Goal: Entertainment & Leisure: Consume media (video, audio)

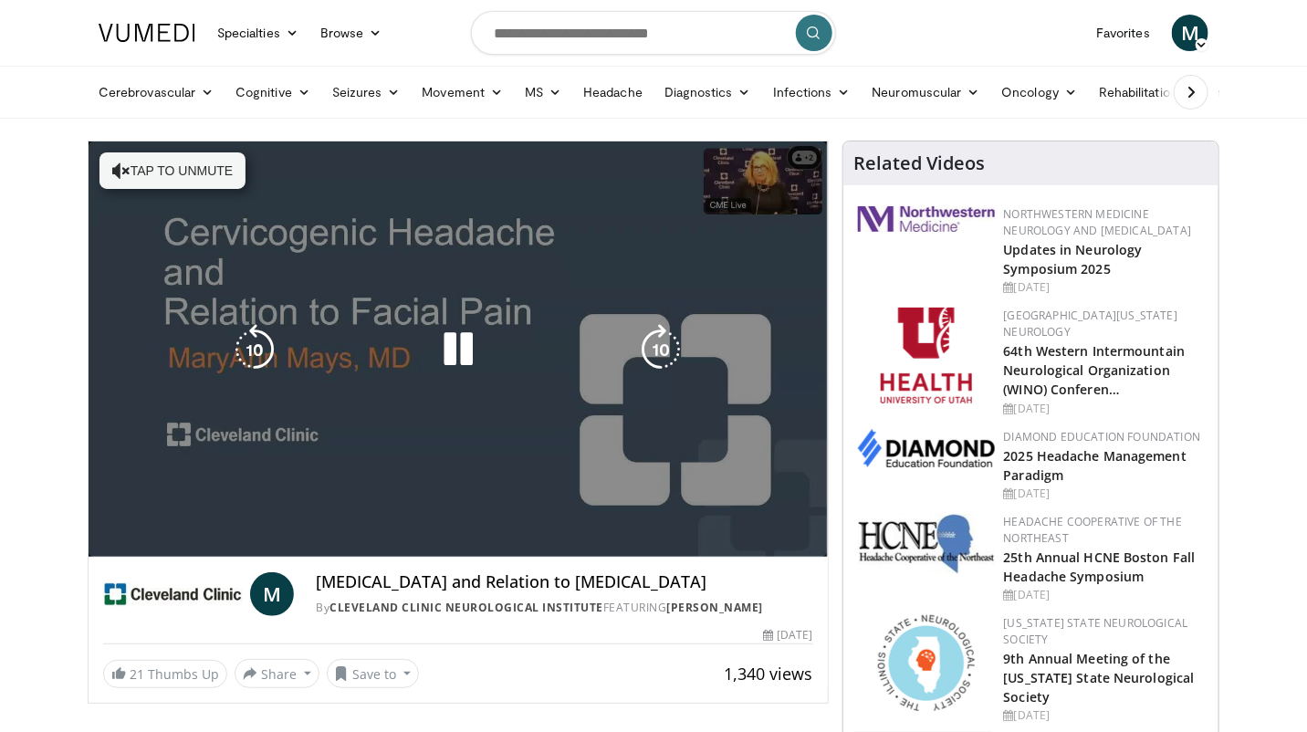
click at [803, 533] on div "10 seconds Tap to unmute" at bounding box center [459, 349] width 740 height 415
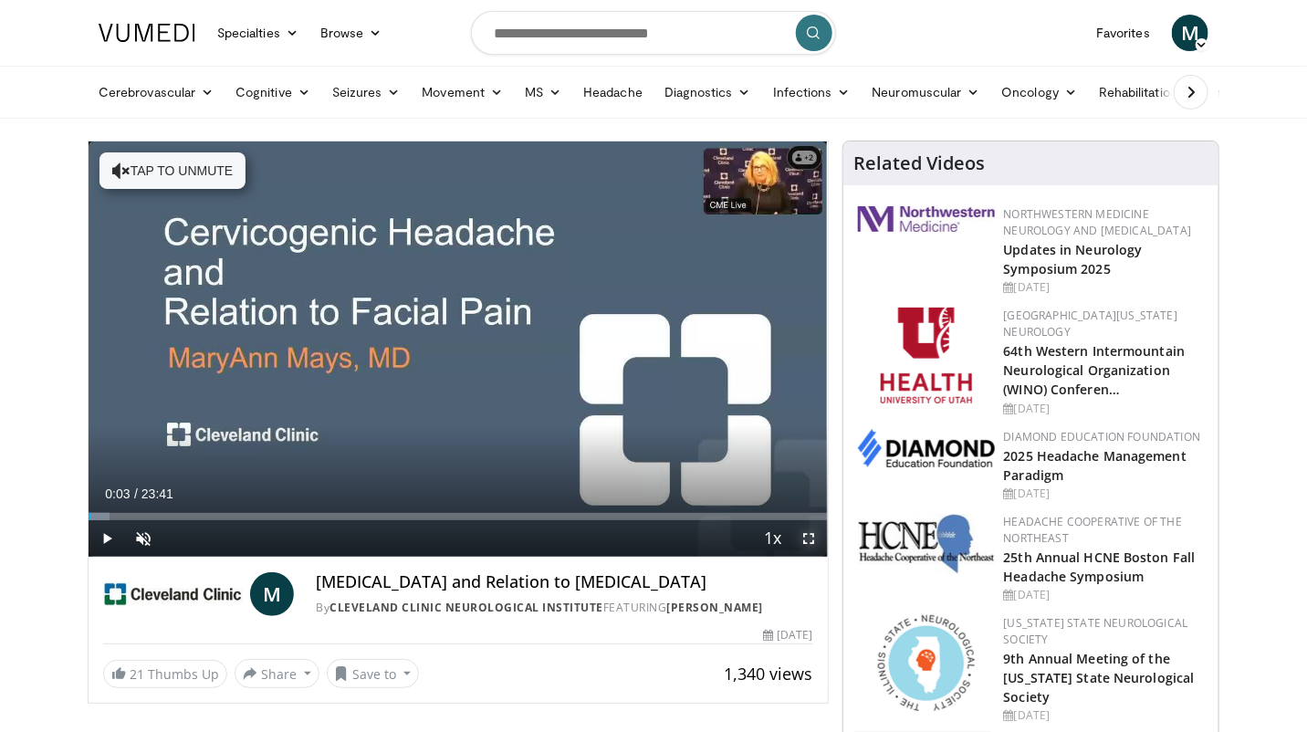
click at [817, 535] on span "Video Player" at bounding box center [810, 538] width 37 height 37
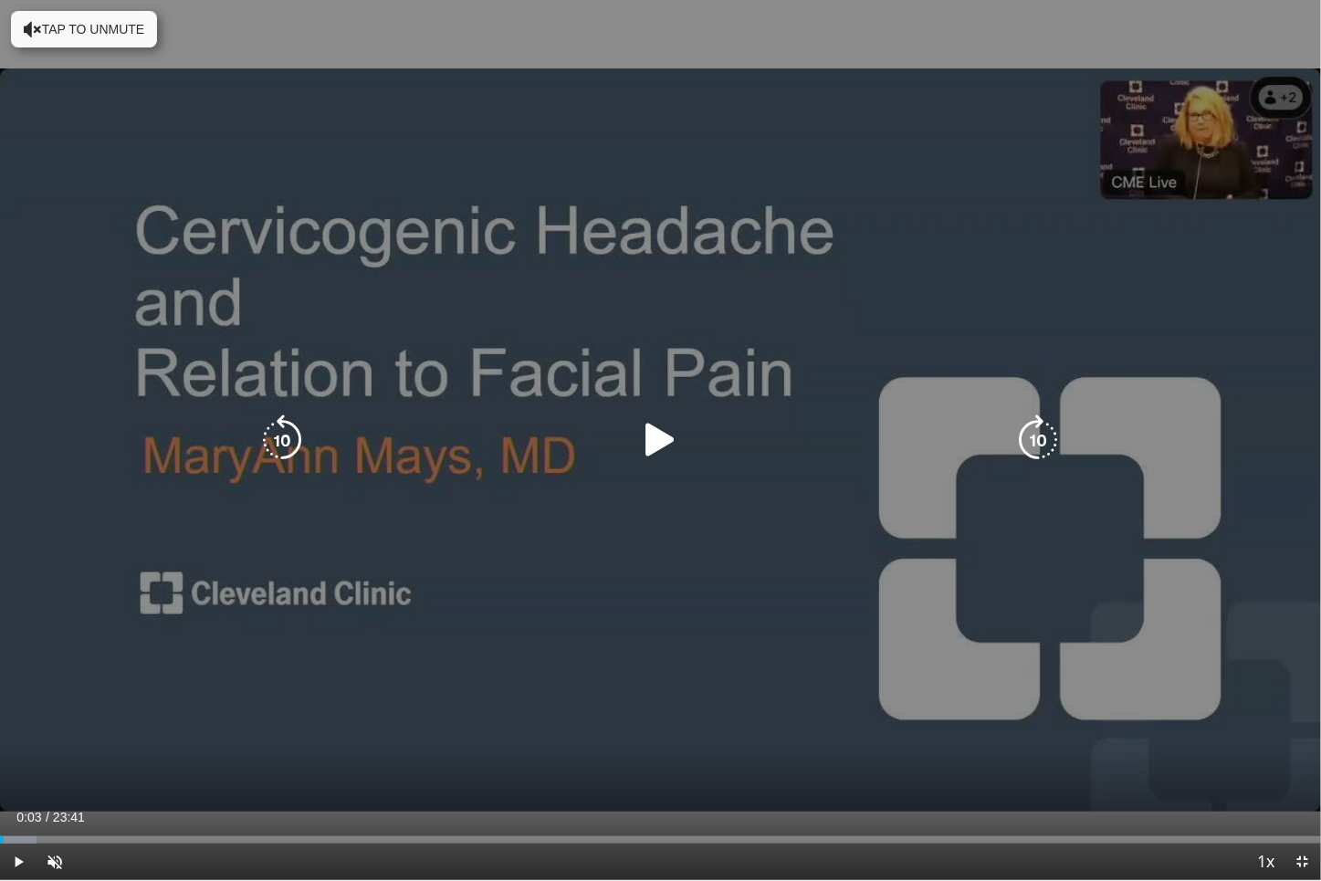
click at [689, 430] on div "Video Player" at bounding box center [660, 440] width 792 height 37
click at [663, 439] on icon "Video Player" at bounding box center [660, 440] width 51 height 51
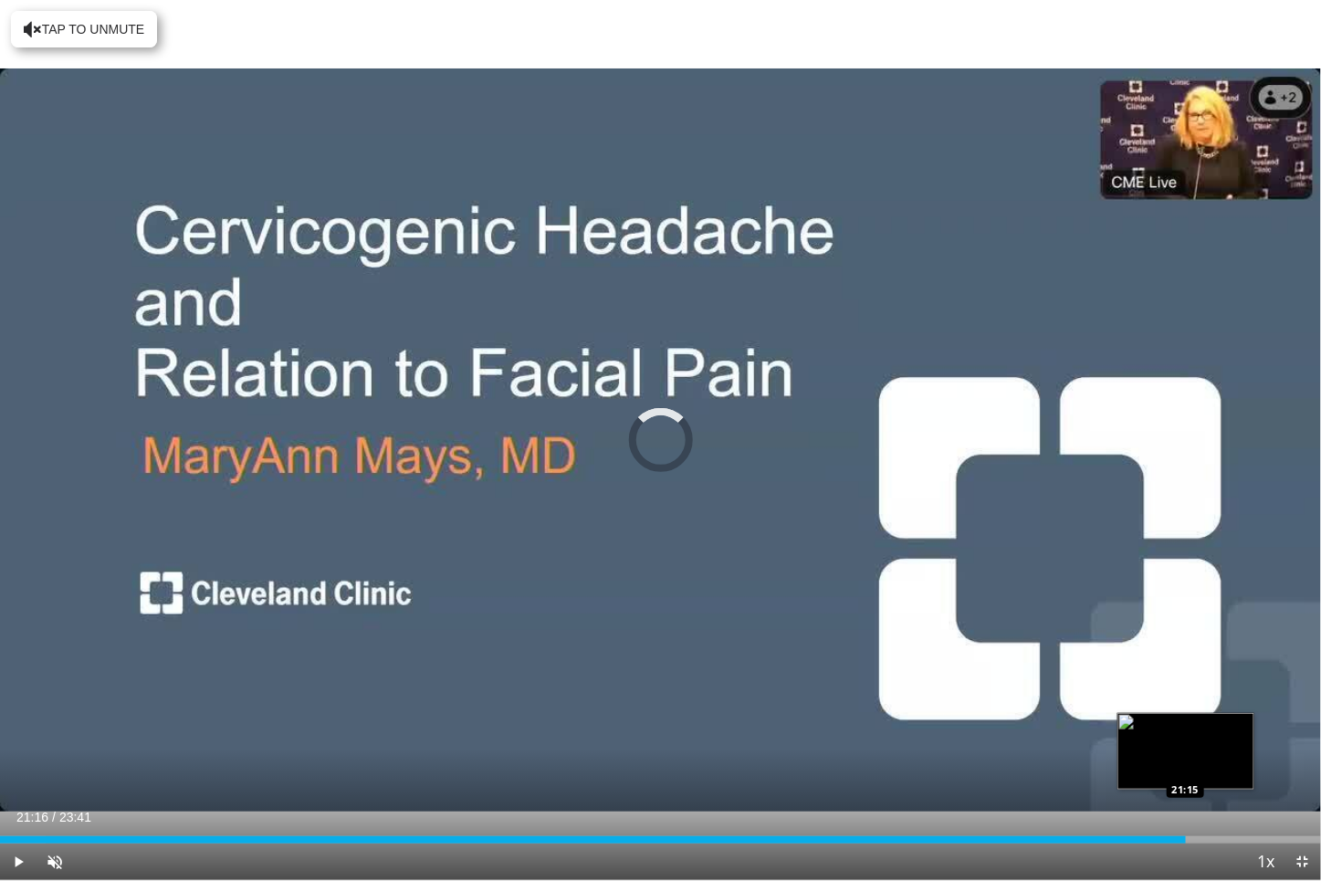
click at [1186, 731] on div "Loaded : 3.48% 21:16 21:15" at bounding box center [660, 839] width 1321 height 7
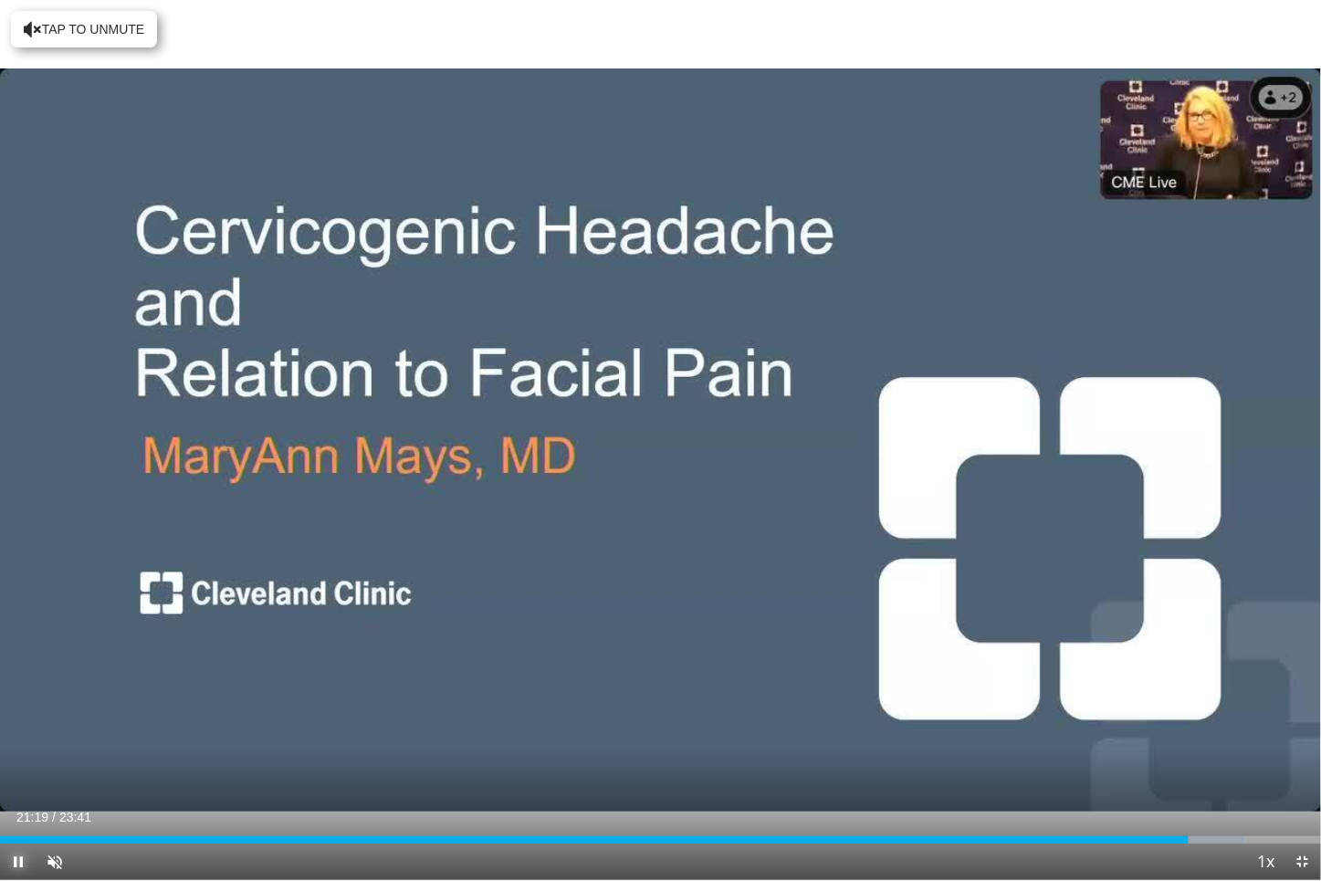
click at [15, 731] on span "Video Player" at bounding box center [18, 862] width 37 height 37
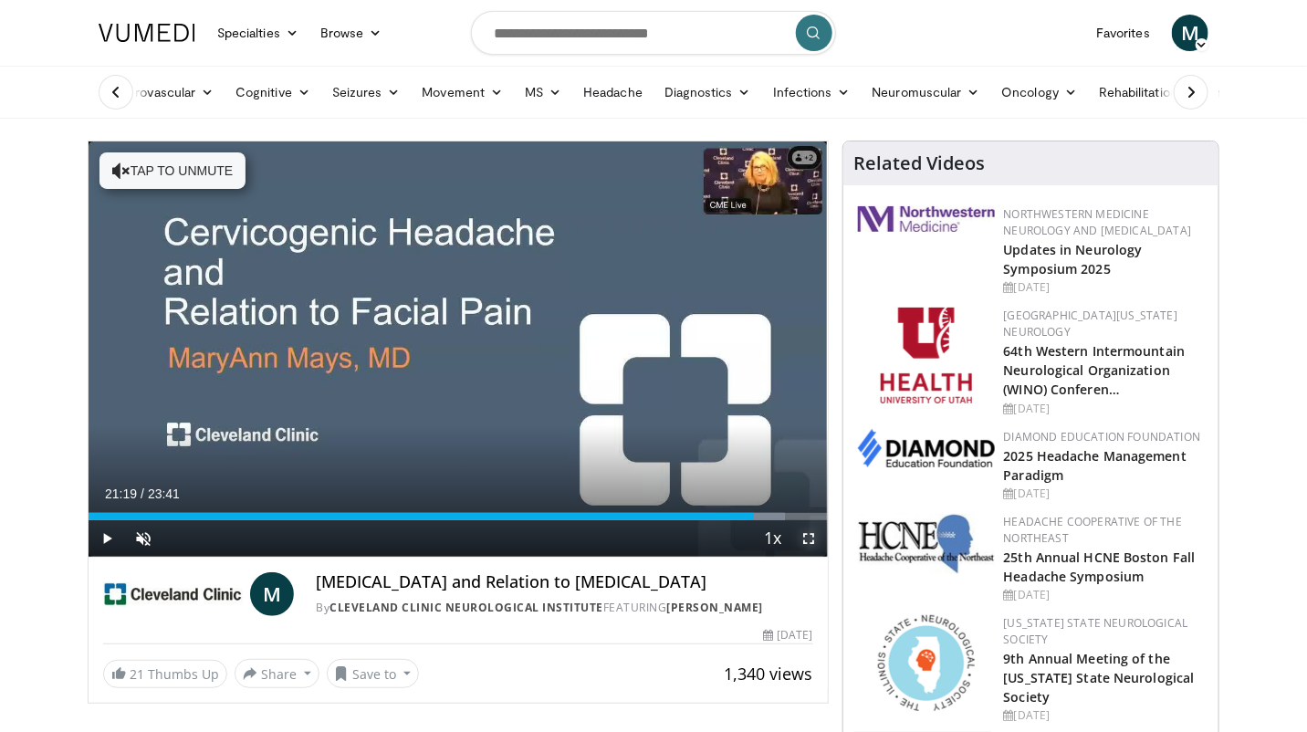
click at [811, 541] on span "Video Player" at bounding box center [810, 538] width 37 height 37
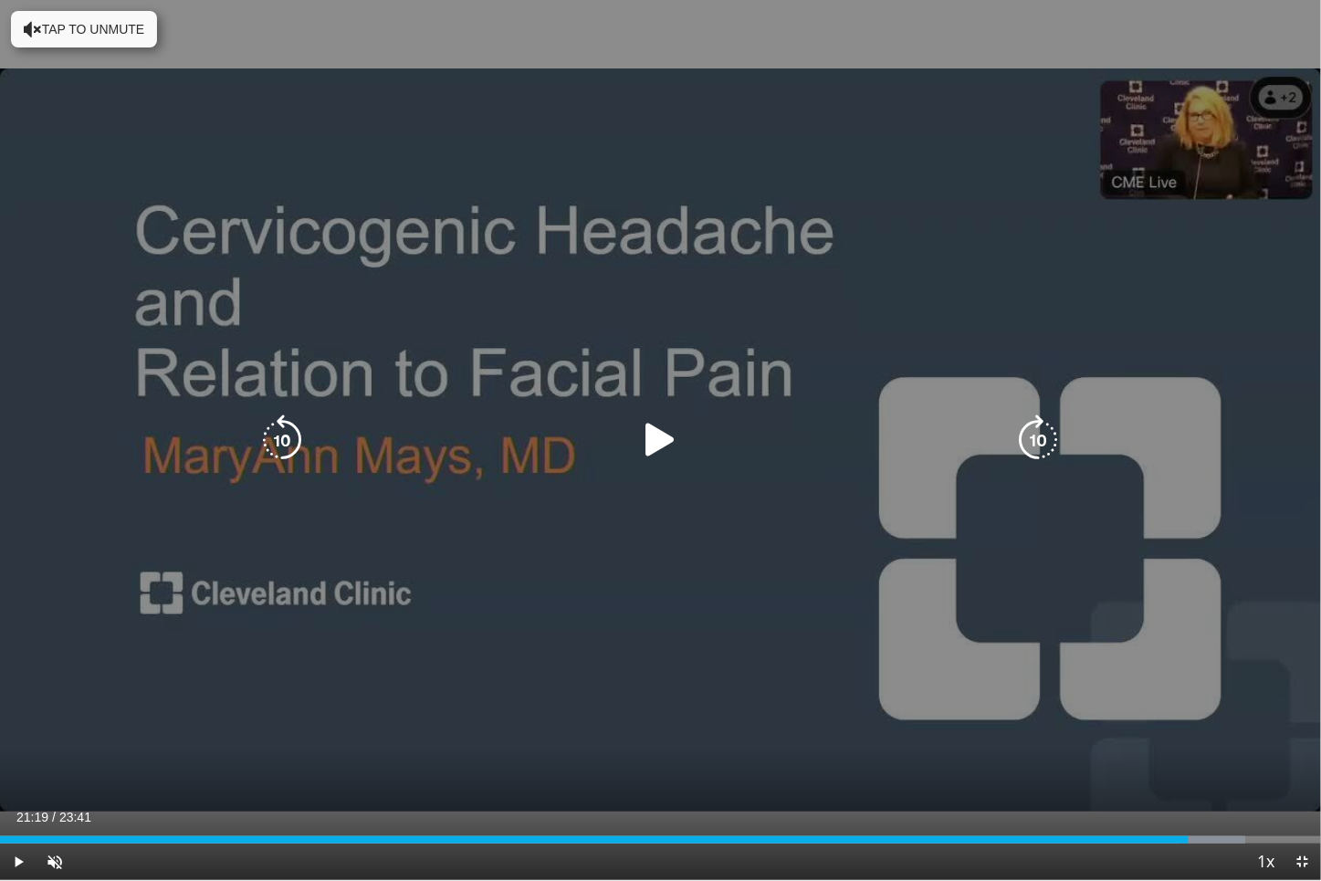
click at [666, 439] on div "10 seconds Tap to unmute" at bounding box center [660, 440] width 1321 height 880
click at [666, 439] on icon "Video Player" at bounding box center [660, 440] width 51 height 51
click at [45, 36] on button "Tap to unmute" at bounding box center [84, 29] width 146 height 37
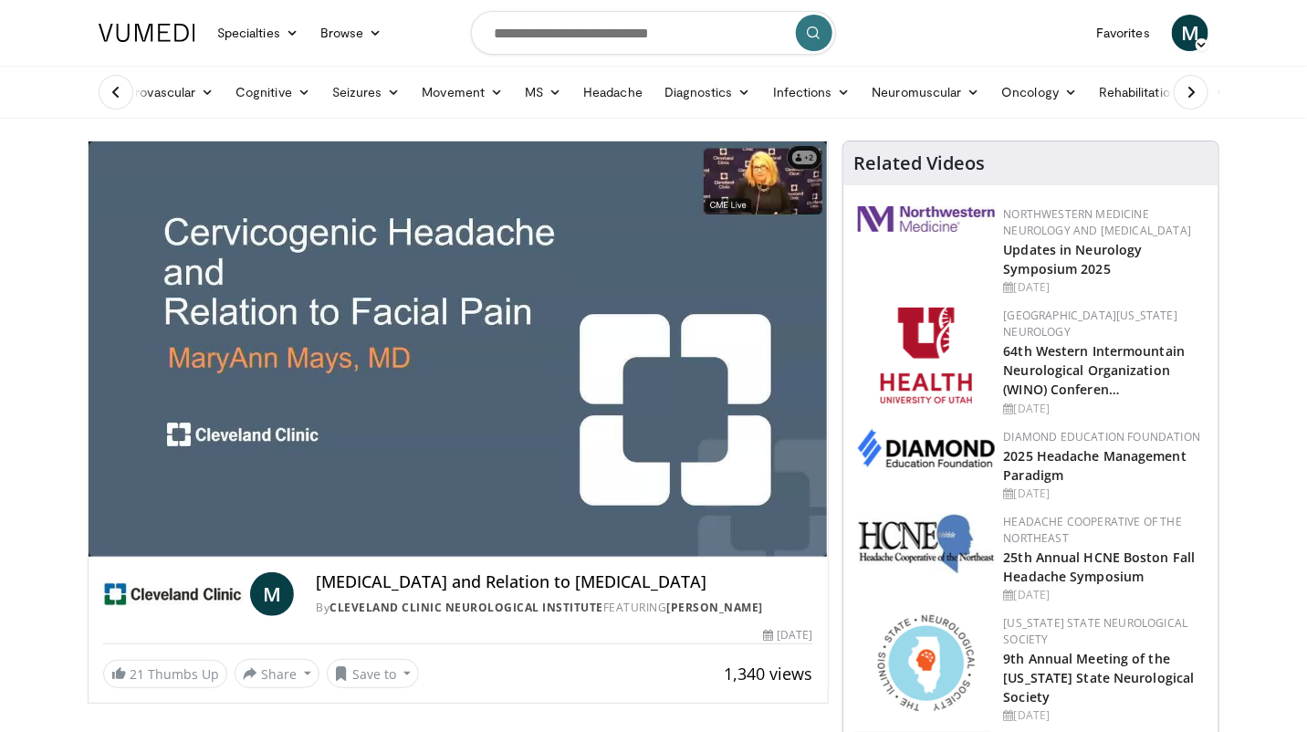
click at [758, 515] on video-js "**********" at bounding box center [459, 350] width 740 height 416
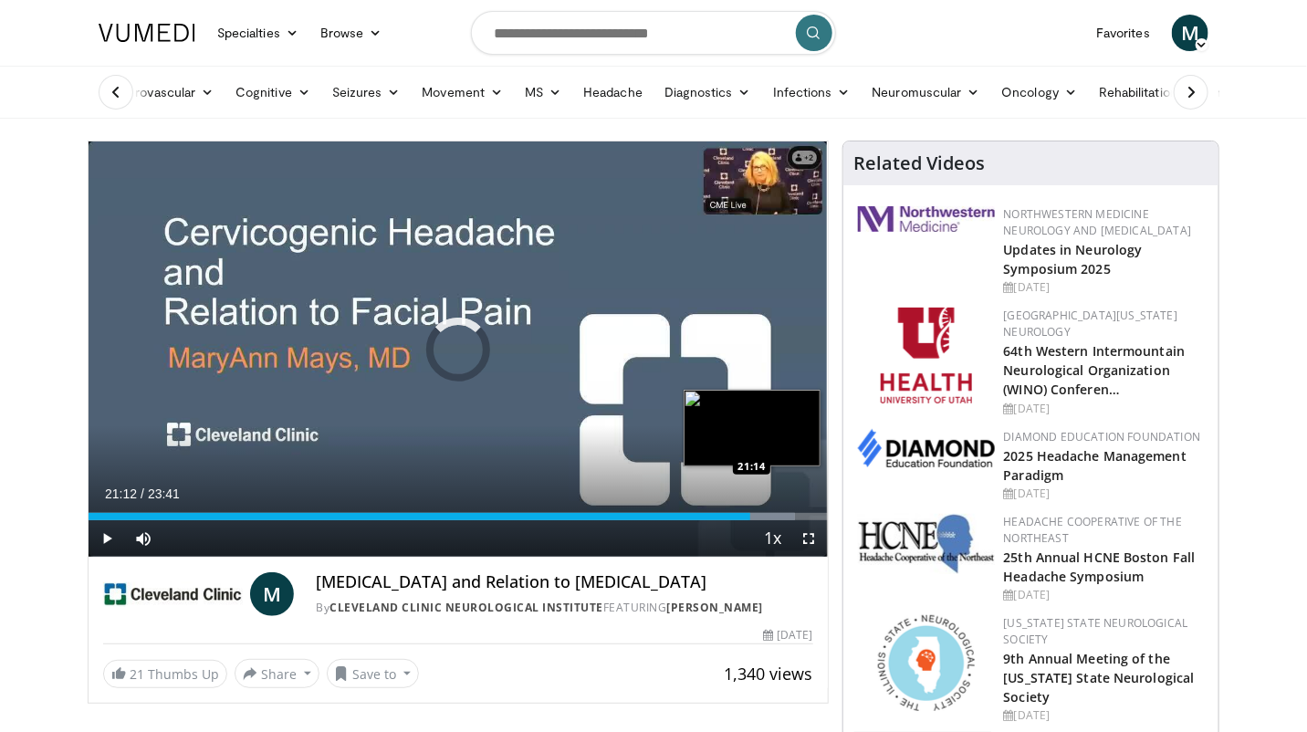
click at [751, 517] on div "Loaded : 95.57% 21:37 21:14" at bounding box center [459, 516] width 740 height 7
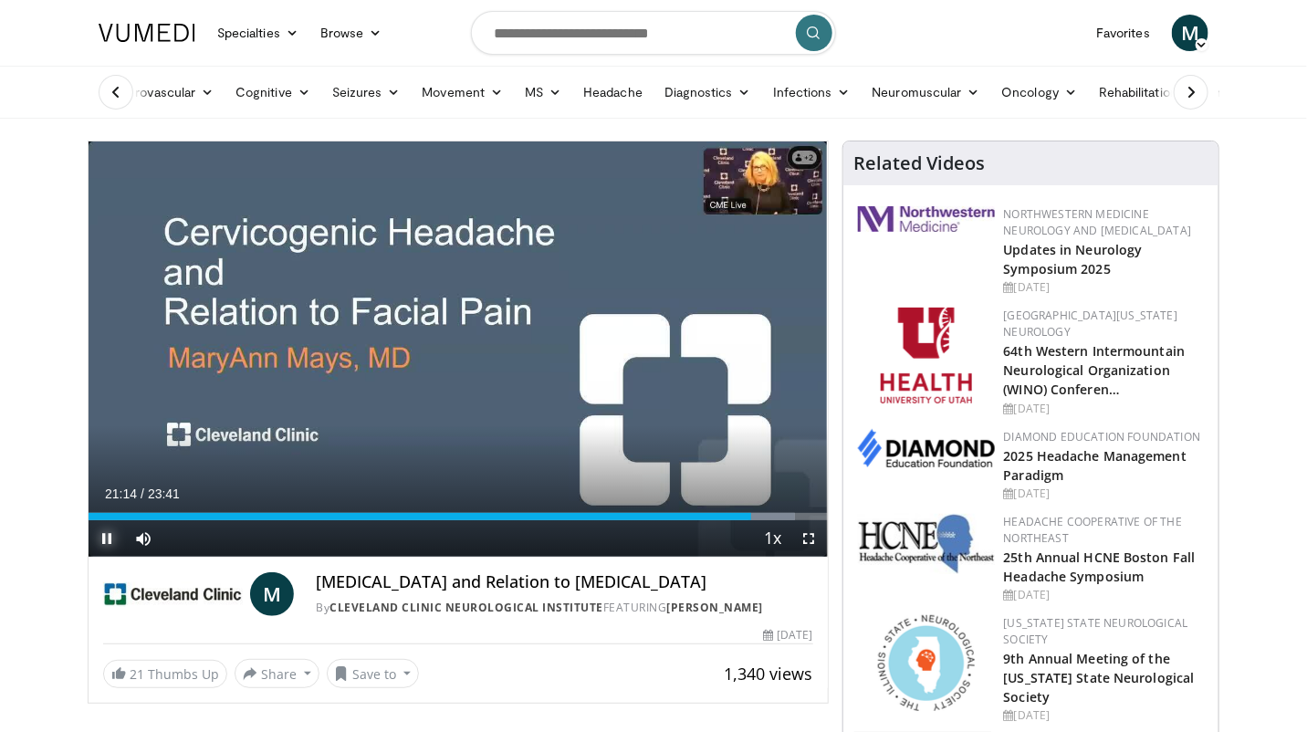
click at [108, 535] on span "Video Player" at bounding box center [107, 538] width 37 height 37
click at [111, 535] on span "Video Player" at bounding box center [107, 538] width 37 height 37
click at [106, 540] on span "Video Player" at bounding box center [107, 538] width 37 height 37
click at [110, 538] on span "Video Player" at bounding box center [107, 538] width 37 height 37
click at [108, 538] on span "Video Player" at bounding box center [107, 538] width 37 height 37
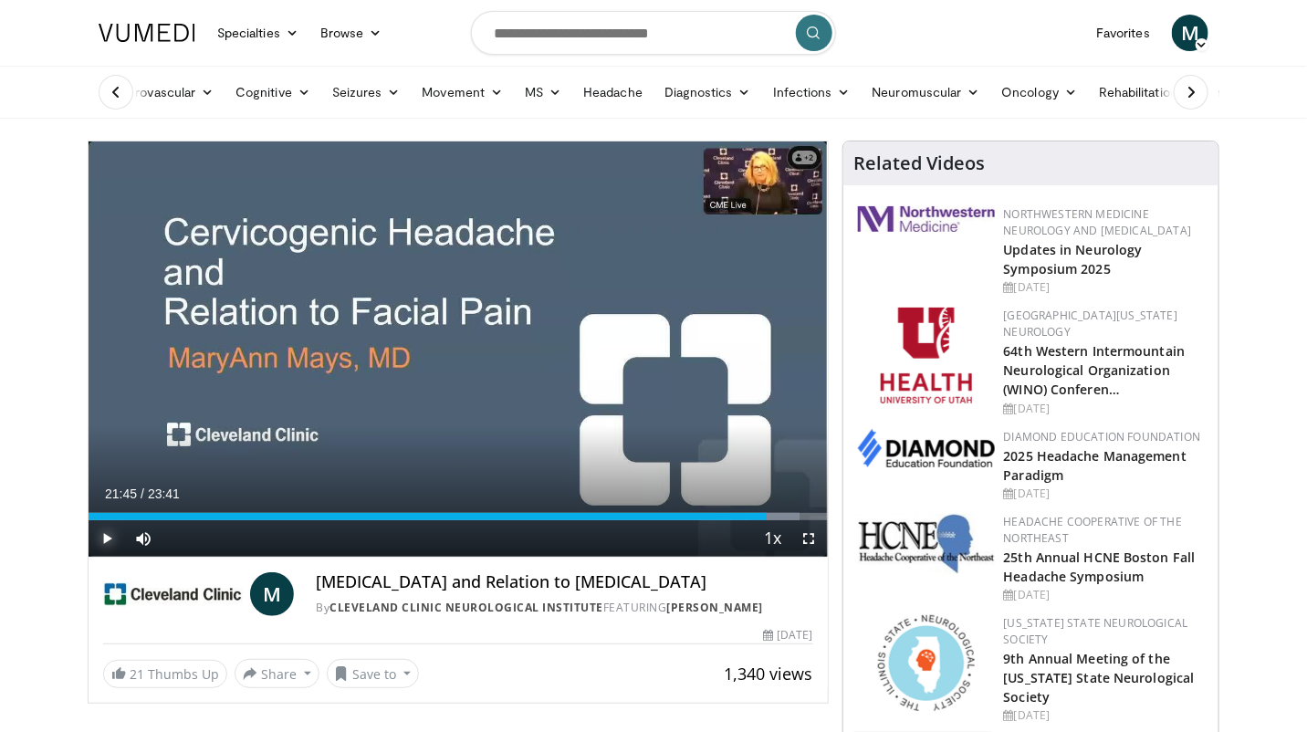
click at [108, 538] on span "Video Player" at bounding box center [107, 538] width 37 height 37
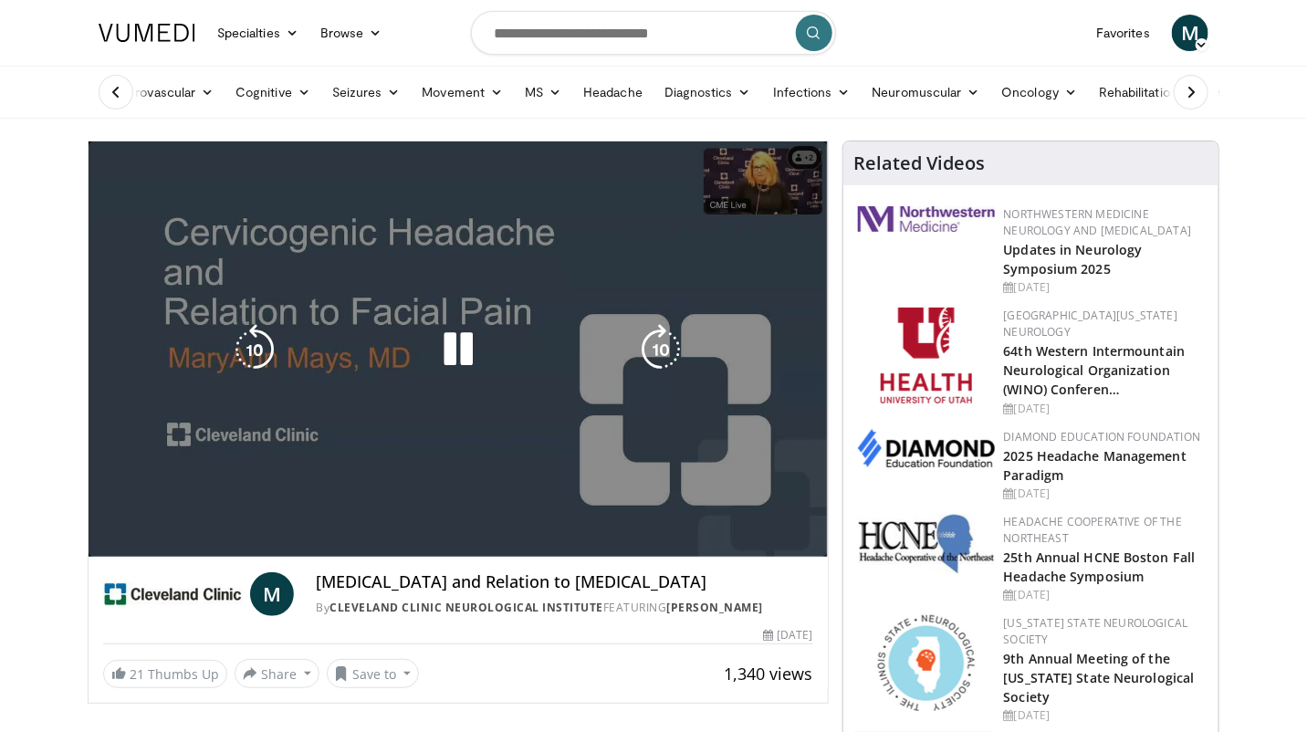
click at [793, 516] on div "10 seconds Tap to unmute" at bounding box center [459, 349] width 740 height 415
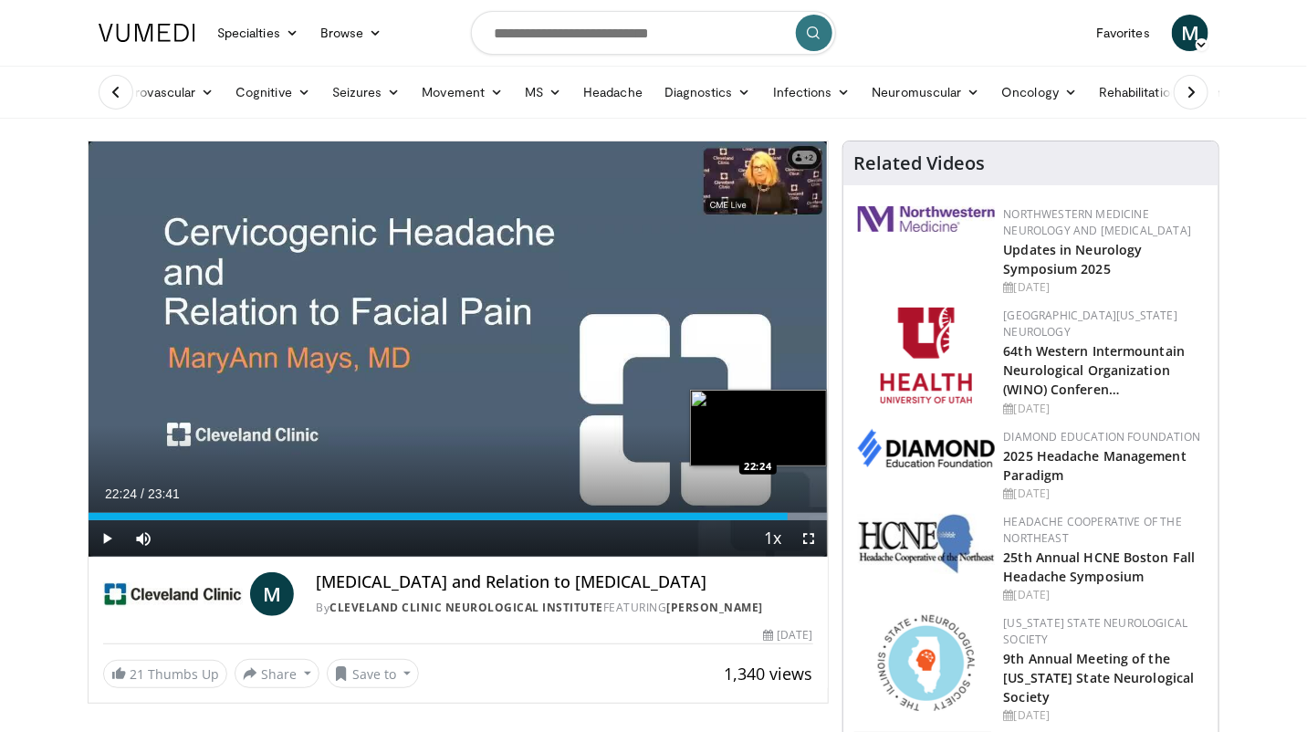
click at [788, 516] on div "Loaded : 100.00% 22:24 22:24" at bounding box center [459, 516] width 740 height 7
click at [782, 516] on div "22:24" at bounding box center [438, 516] width 699 height 7
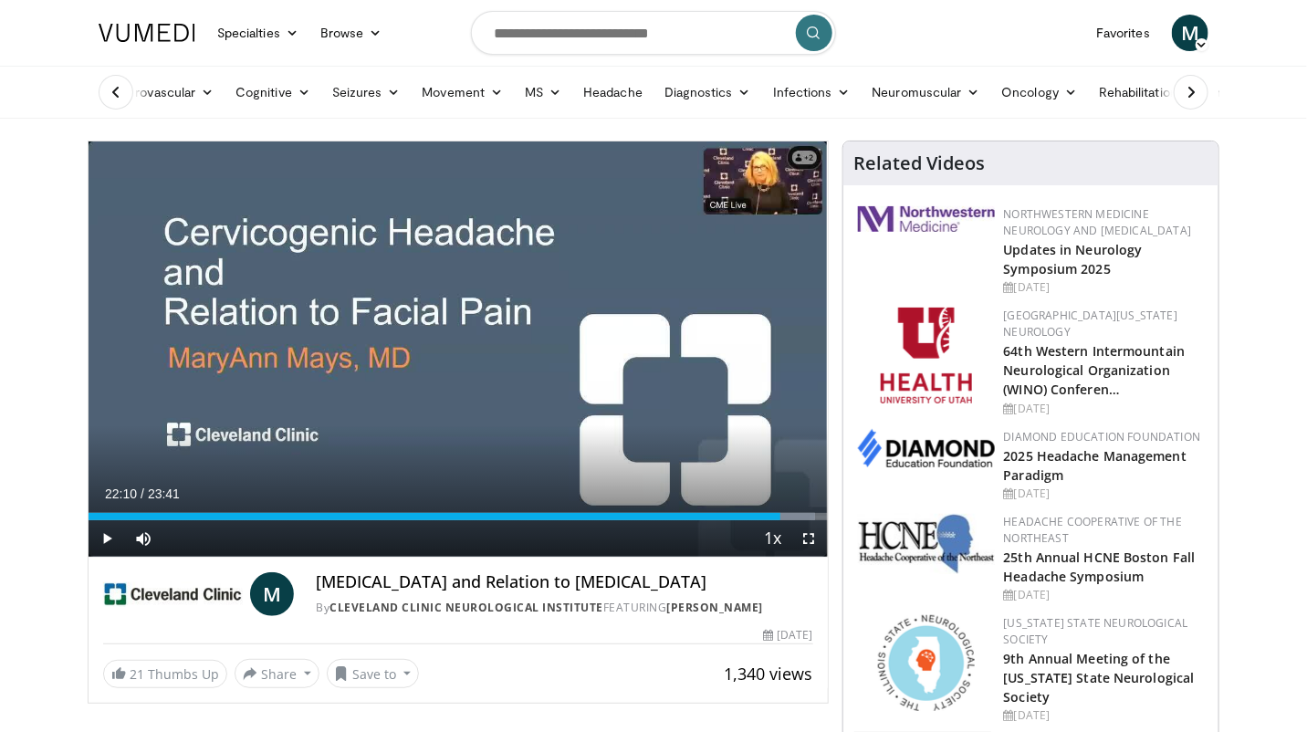
click at [772, 567] on div "M [MEDICAL_DATA] and Relation to [MEDICAL_DATA] By Cleveland Clinic Neurologica…" at bounding box center [459, 589] width 740 height 62
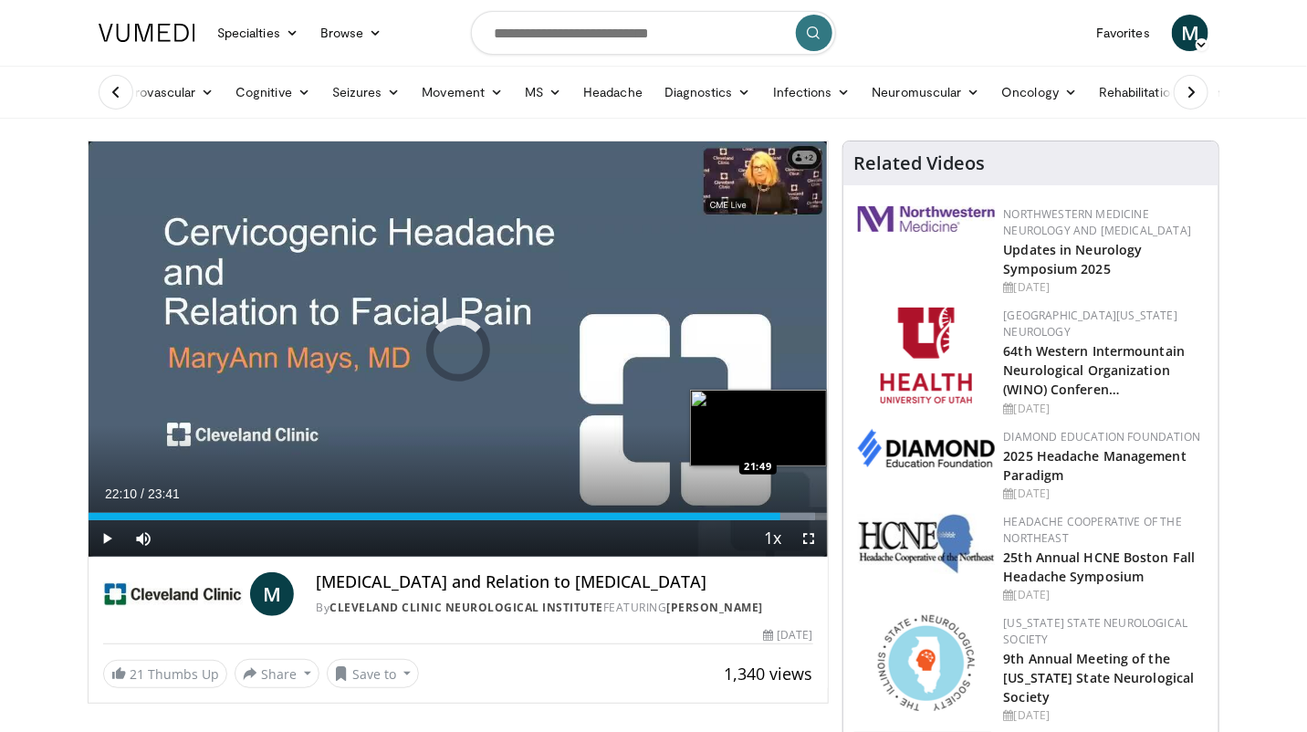
click at [771, 511] on div "Loaded : 98.37% 22:10 21:49" at bounding box center [459, 511] width 740 height 17
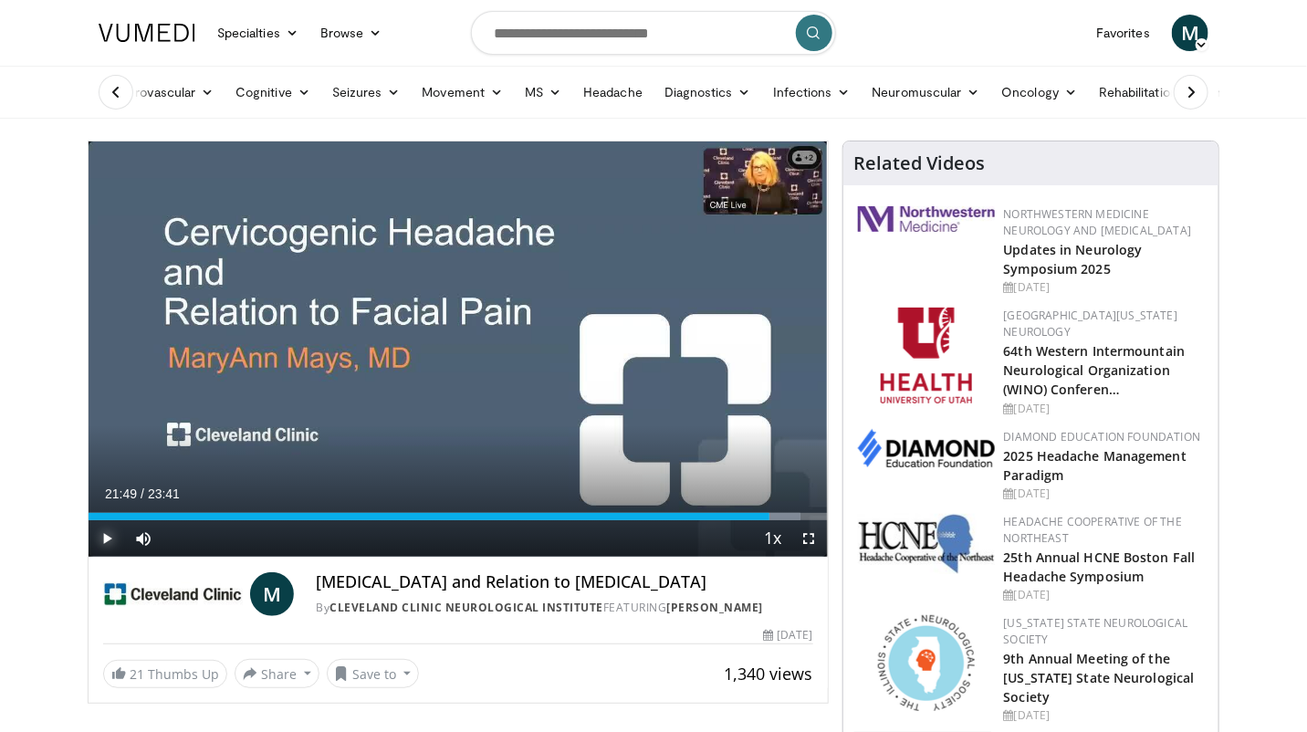
click at [103, 541] on span "Video Player" at bounding box center [107, 538] width 37 height 37
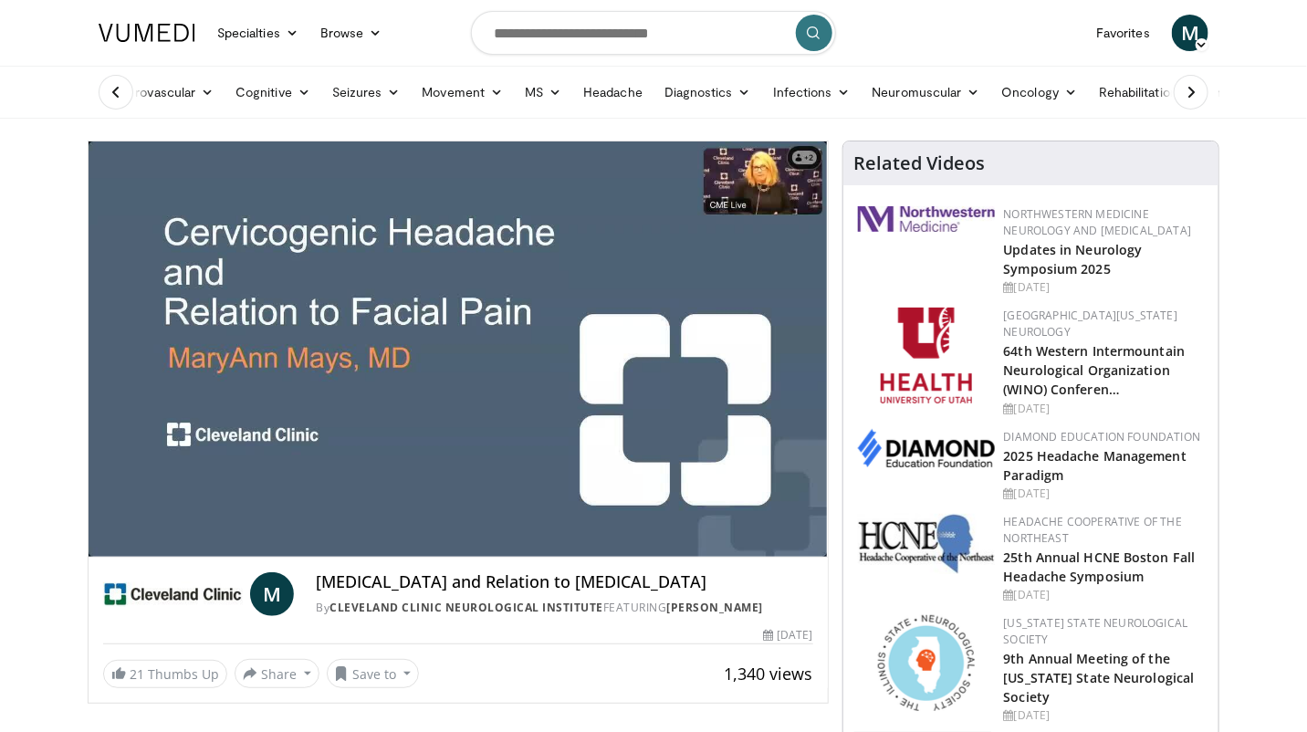
click at [103, 541] on div "10 seconds Tap to unmute" at bounding box center [459, 349] width 740 height 415
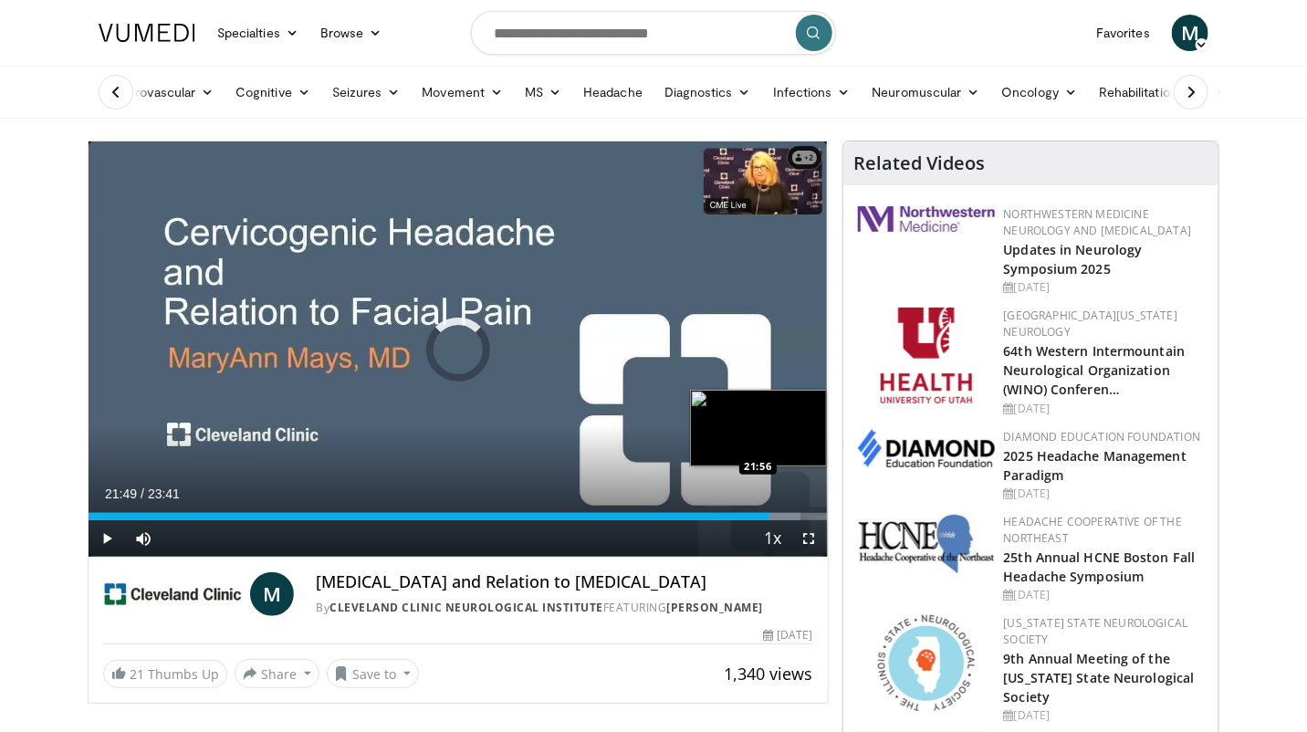
click at [774, 517] on div "Progress Bar" at bounding box center [786, 516] width 32 height 7
